Goal: Task Accomplishment & Management: Manage account settings

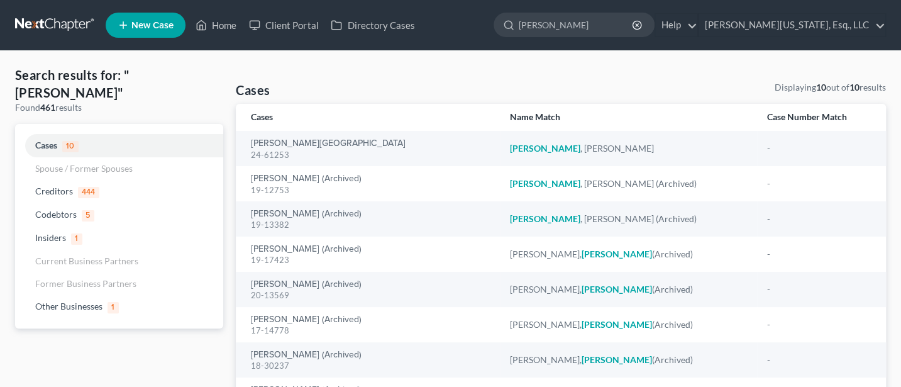
drag, startPoint x: 623, startPoint y: 21, endPoint x: 505, endPoint y: 23, distance: 118.3
click at [505, 23] on ul "New Case Home Client Portal Directory Cases Gallagher - No Result - Creditors D…" at bounding box center [496, 25] width 781 height 33
click at [832, 28] on link "Jann C. Washington, Esq., LLC" at bounding box center [792, 25] width 187 height 23
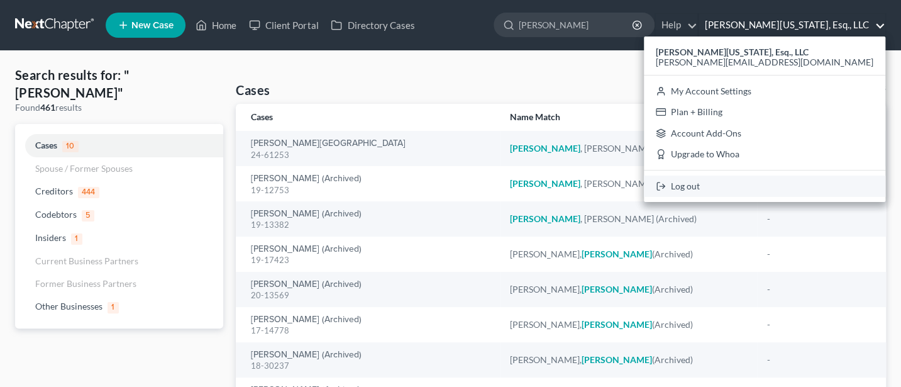
click at [797, 188] on link "Log out" at bounding box center [765, 186] width 242 height 21
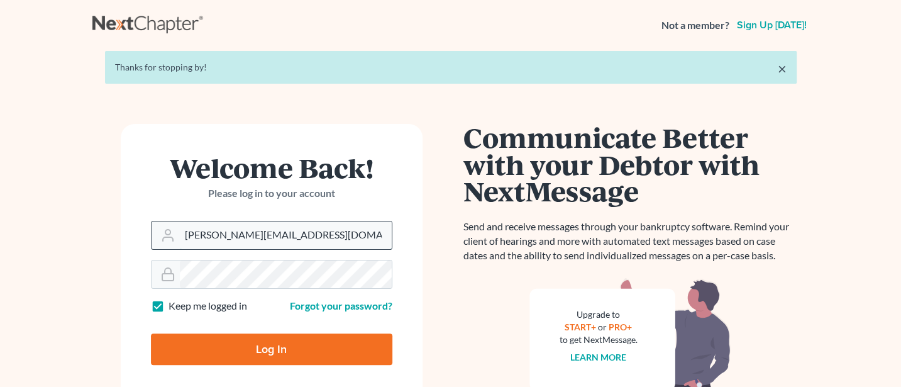
click at [326, 231] on input "[PERSON_NAME][EMAIL_ADDRESS][DOMAIN_NAME]" at bounding box center [286, 235] width 212 height 28
type input "[PERSON_NAME][EMAIL_ADDRESS][DOMAIN_NAME]"
click at [260, 349] on input "Log In" at bounding box center [272, 348] width 242 height 31
type input "Thinking..."
